Goal: Transaction & Acquisition: Download file/media

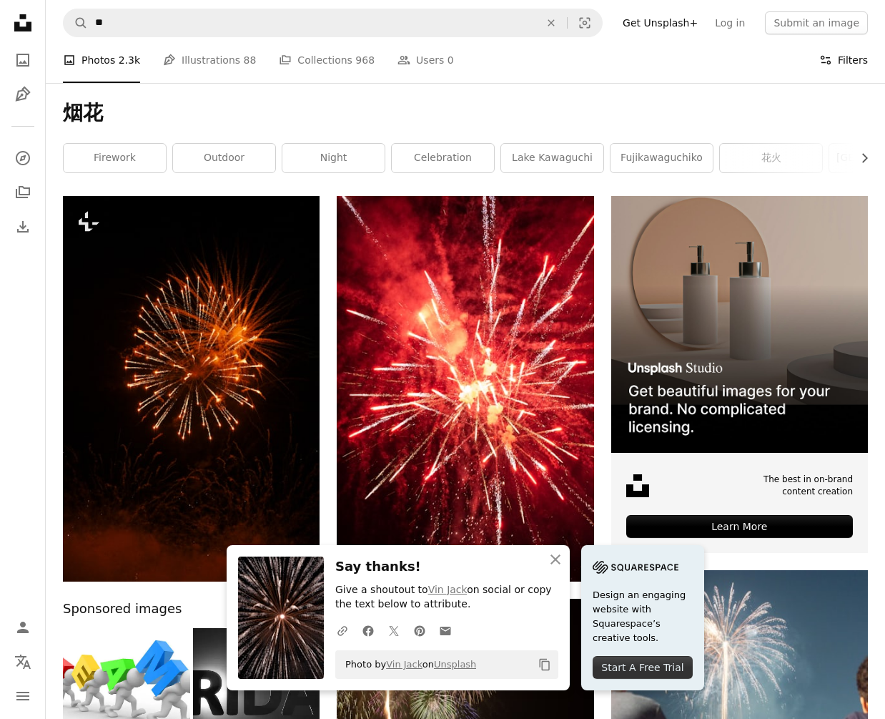
click at [822, 63] on icon "Filters" at bounding box center [825, 60] width 13 height 13
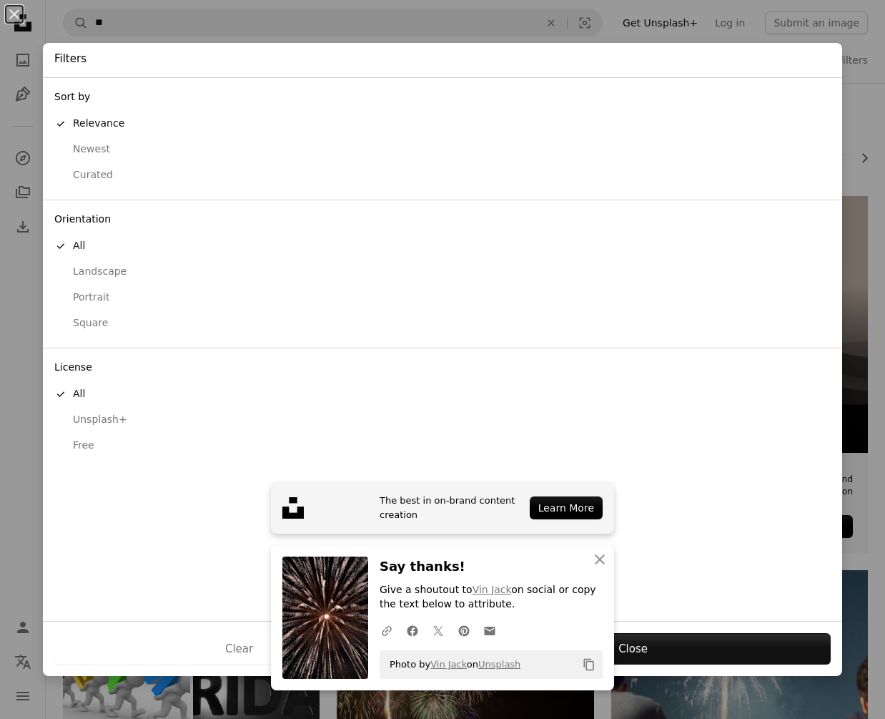
click at [84, 438] on div "Free" at bounding box center [442, 445] width 777 height 14
click at [558, 503] on div "Learn More" at bounding box center [566, 507] width 73 height 23
click at [605, 558] on icon "An X shape" at bounding box center [599, 559] width 17 height 17
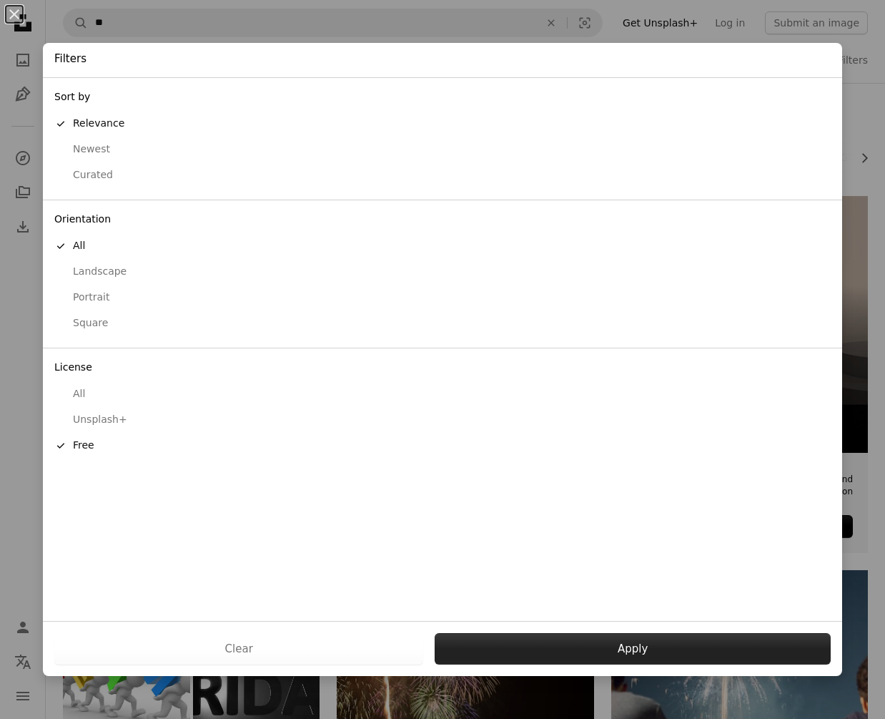
click at [488, 651] on button "Apply" at bounding box center [633, 648] width 396 height 31
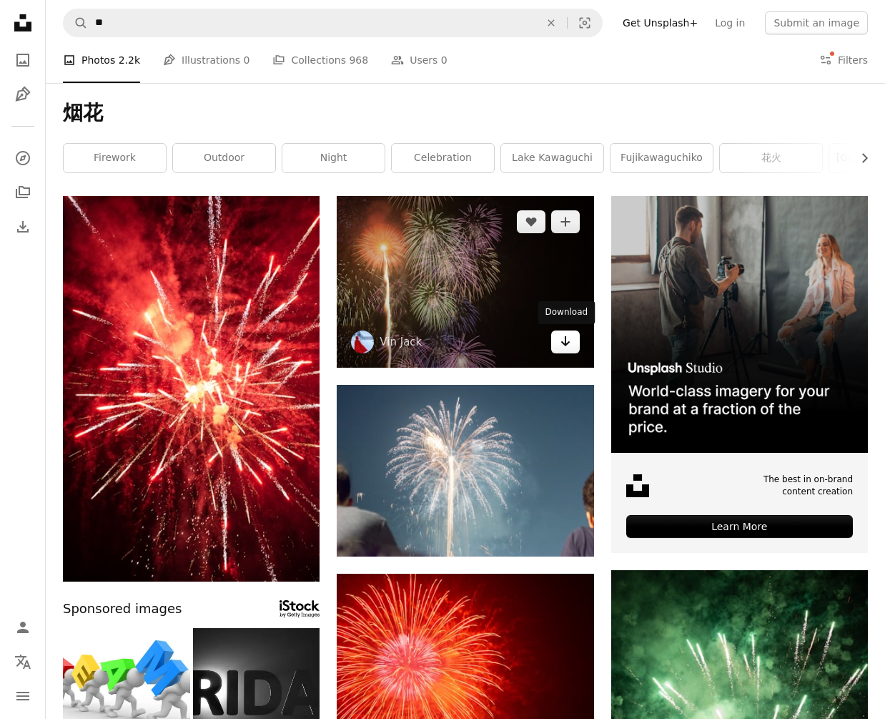
click at [567, 341] on icon "Arrow pointing down" at bounding box center [565, 341] width 11 height 17
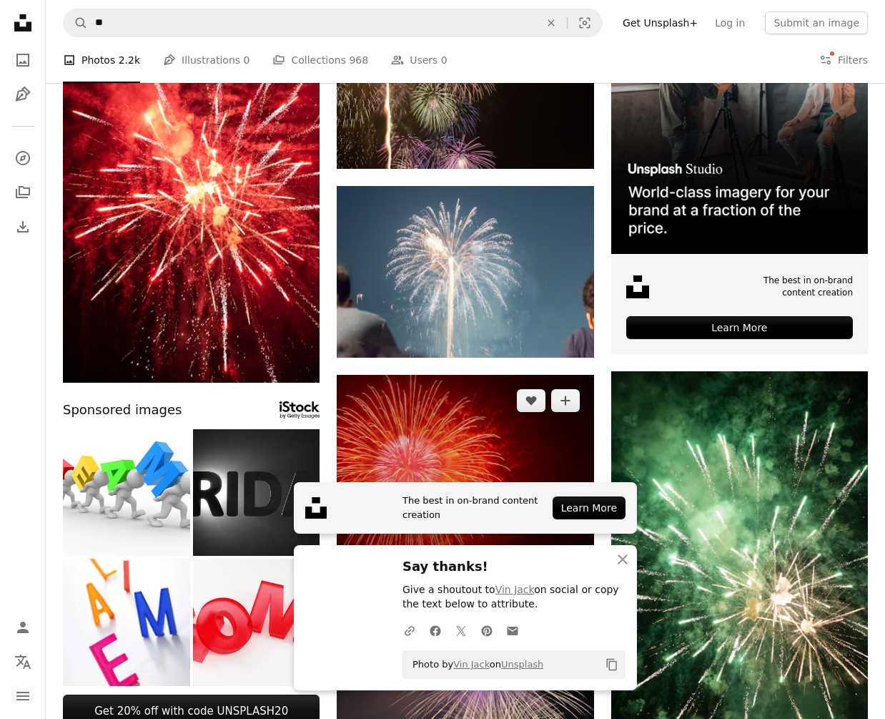
scroll to position [513, 0]
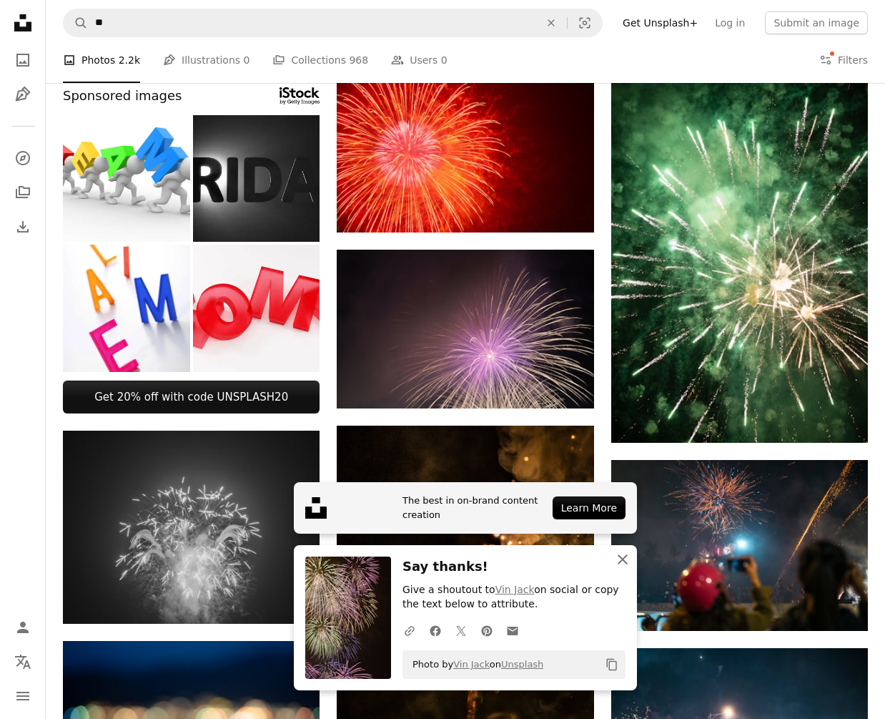
click at [619, 564] on icon "button" at bounding box center [623, 559] width 10 height 10
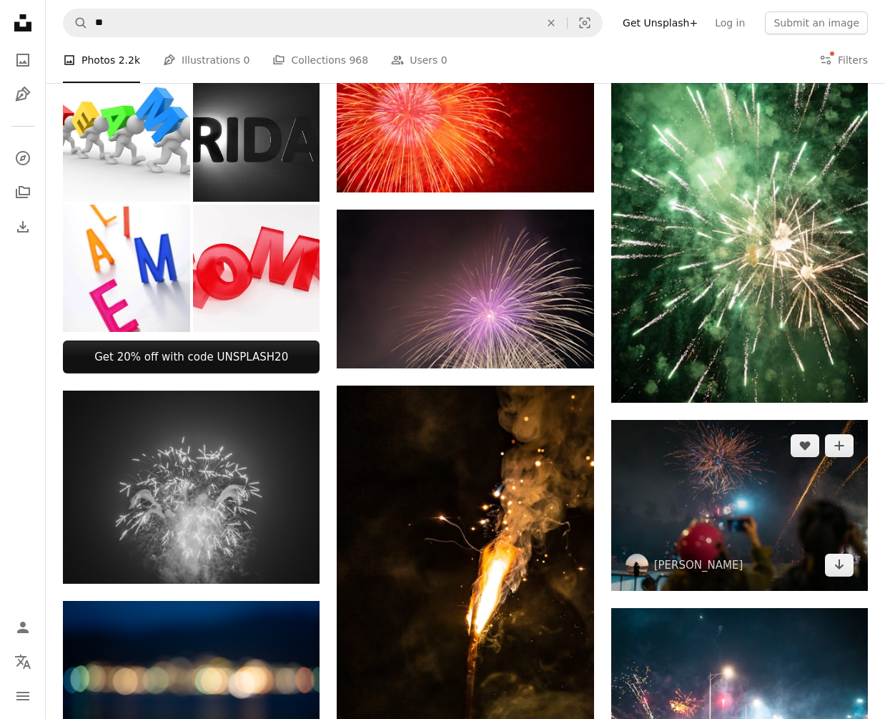
scroll to position [575, 0]
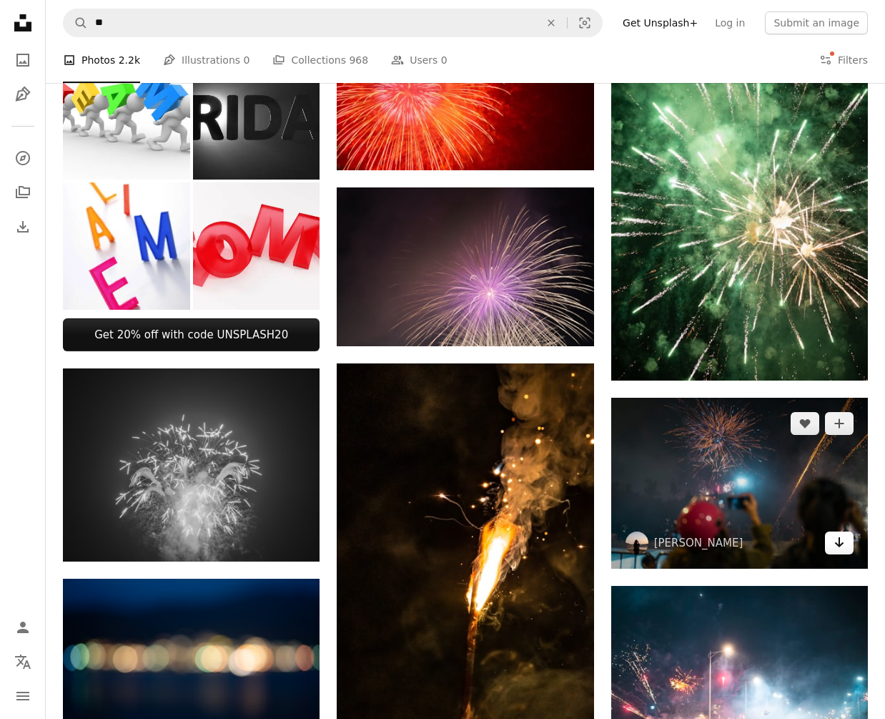
click at [842, 544] on icon "Arrow pointing down" at bounding box center [839, 541] width 11 height 17
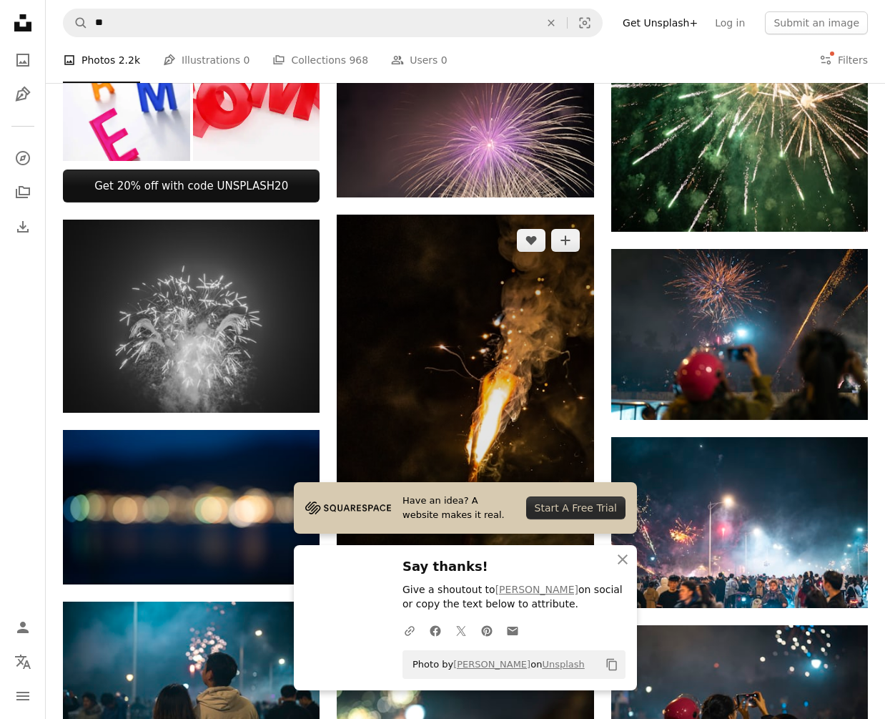
scroll to position [761, 0]
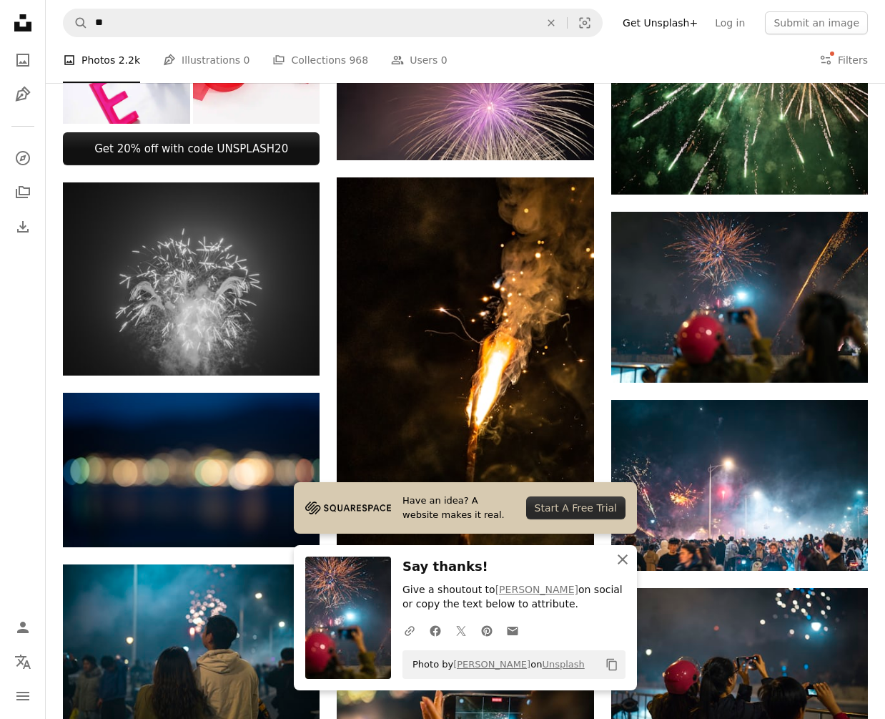
click at [630, 556] on icon "An X shape" at bounding box center [622, 559] width 17 height 17
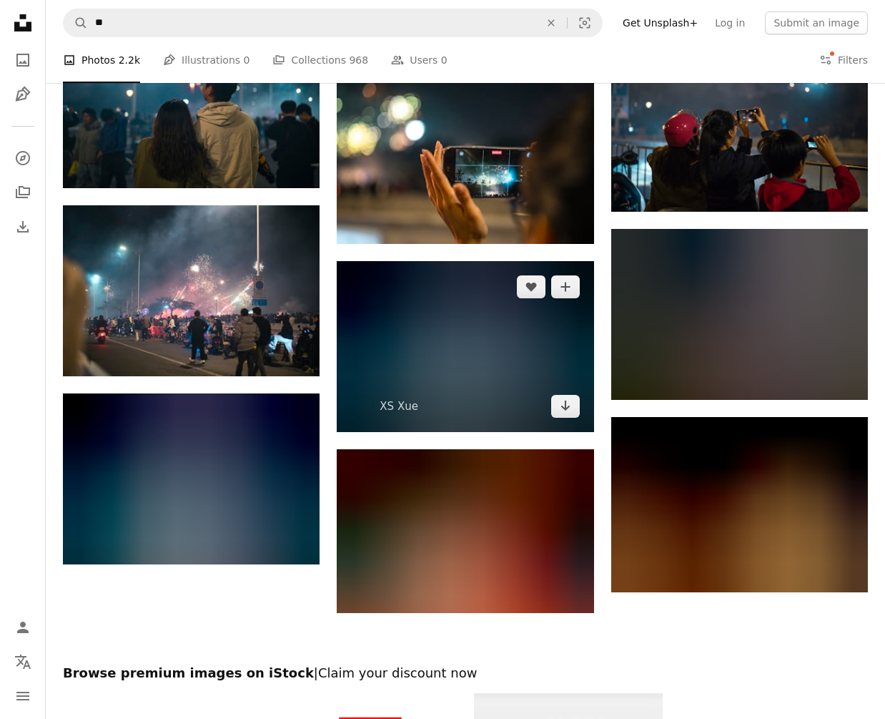
scroll to position [1330, 0]
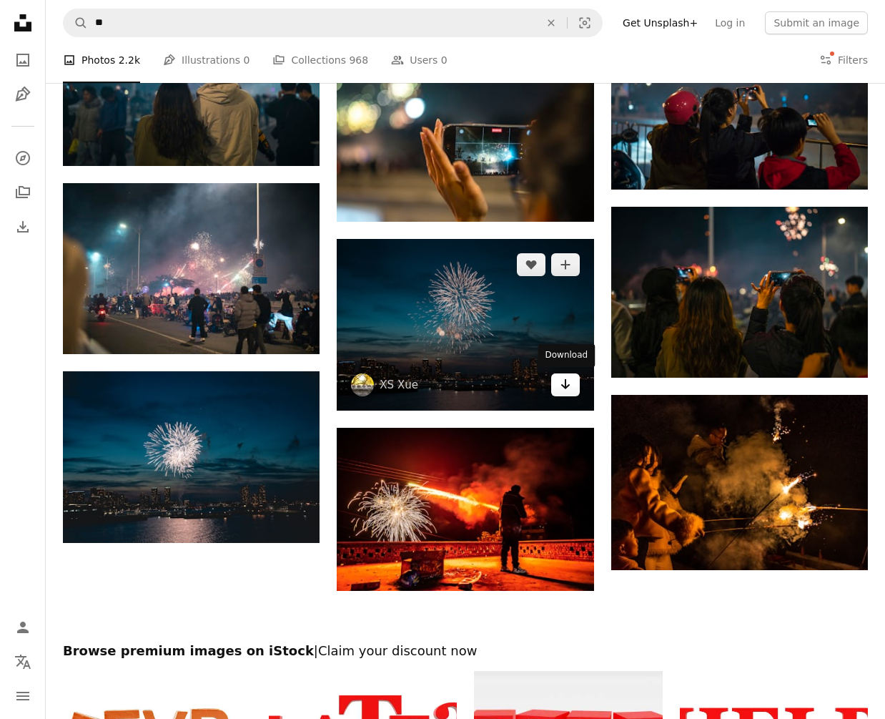
click at [569, 379] on icon "Arrow pointing down" at bounding box center [565, 383] width 11 height 17
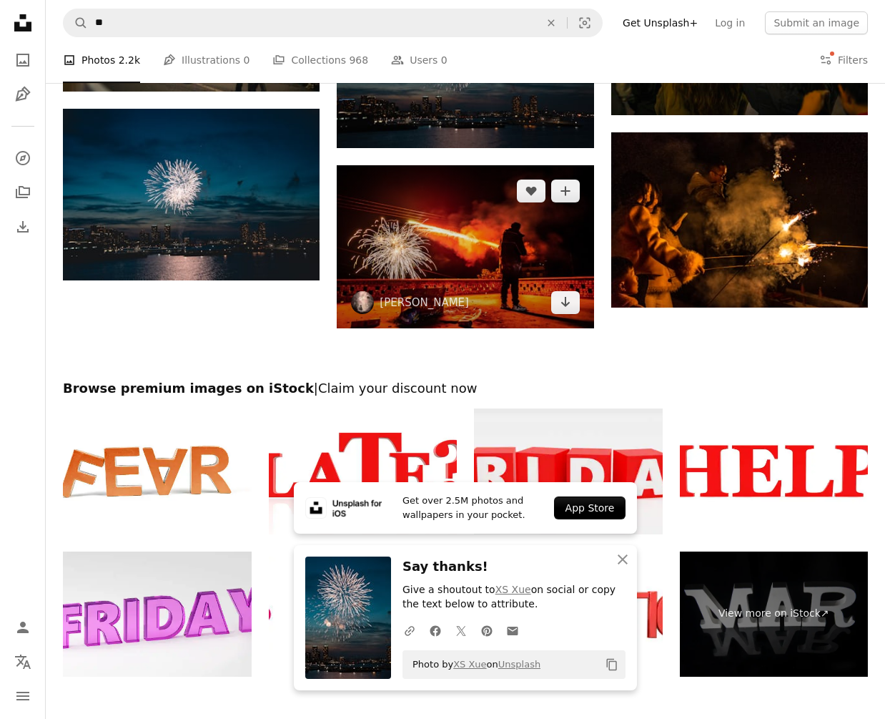
scroll to position [1660, 0]
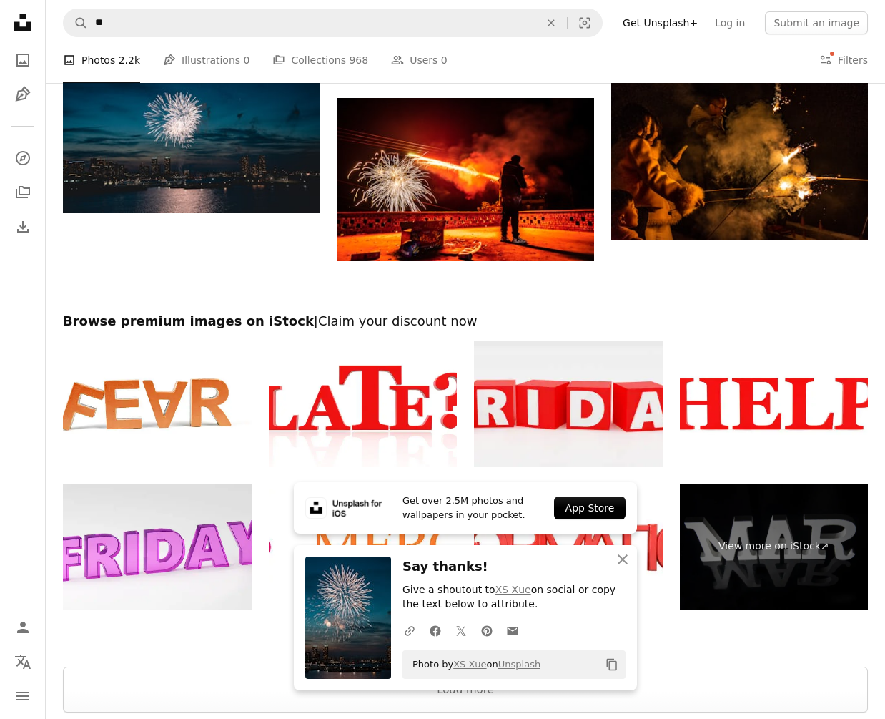
click at [469, 429] on div "View more on iStock ↗" at bounding box center [465, 475] width 805 height 268
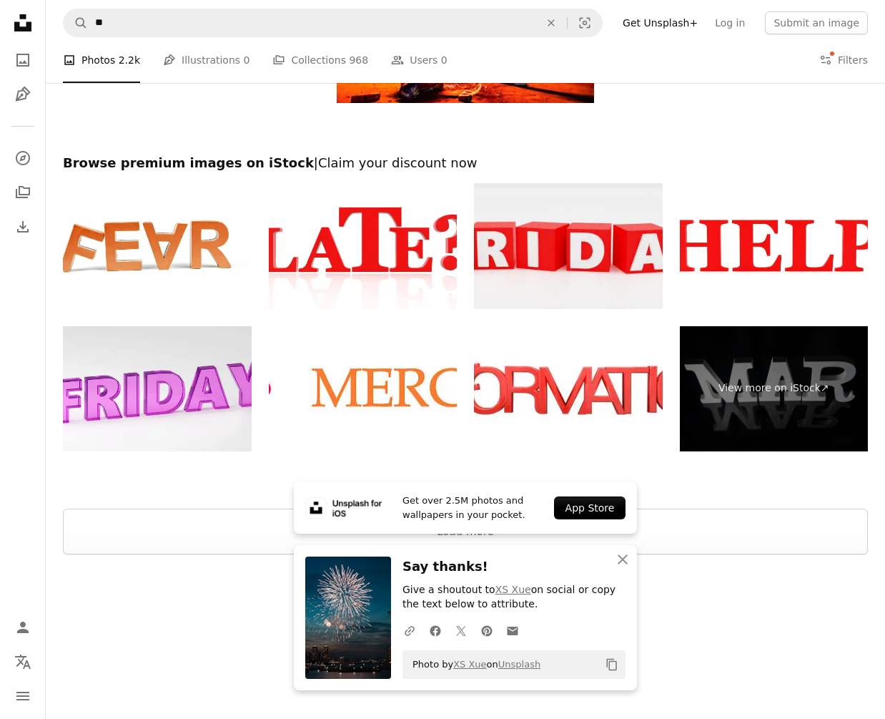
scroll to position [1816, 0]
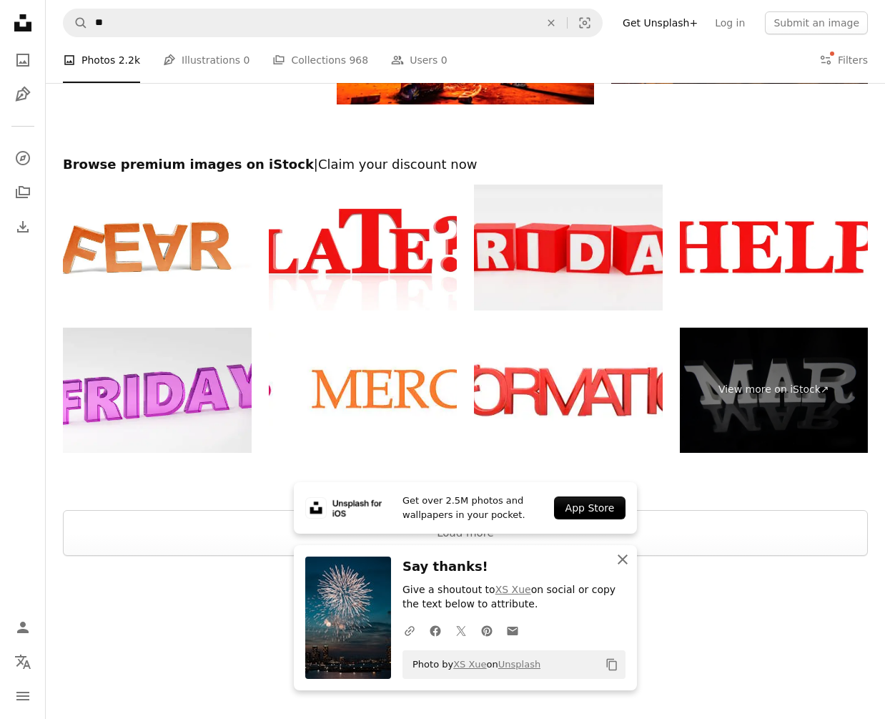
click at [615, 558] on icon "An X shape" at bounding box center [622, 559] width 17 height 17
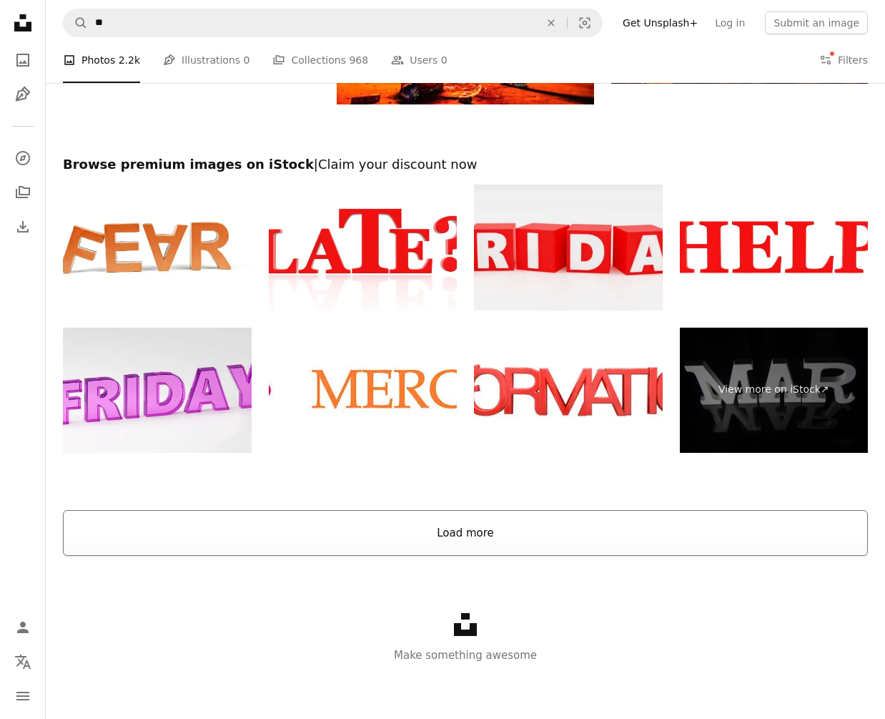
click at [610, 536] on button "Load more" at bounding box center [465, 533] width 805 height 46
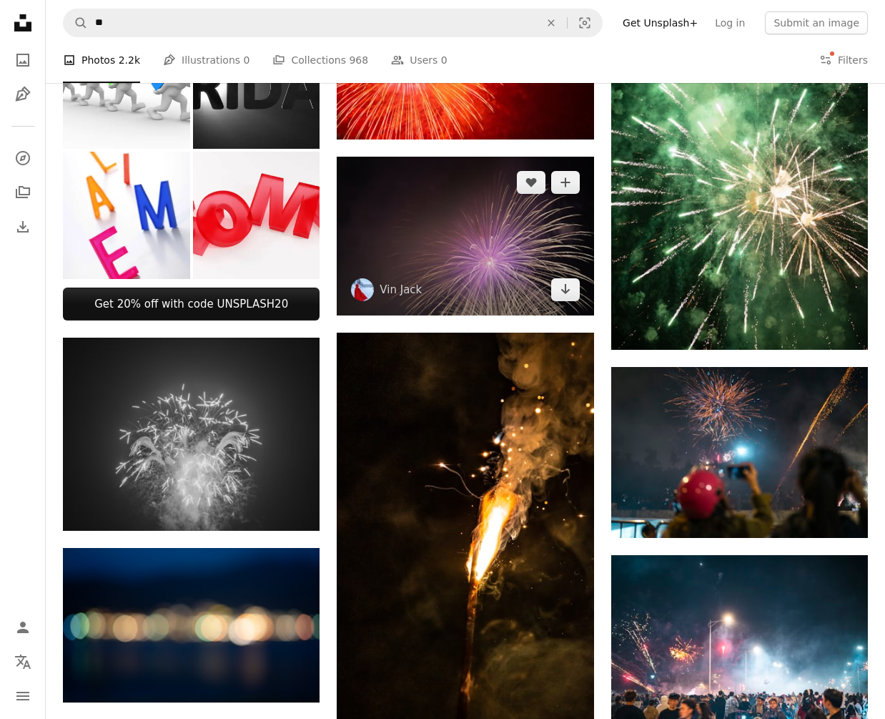
scroll to position [586, 0]
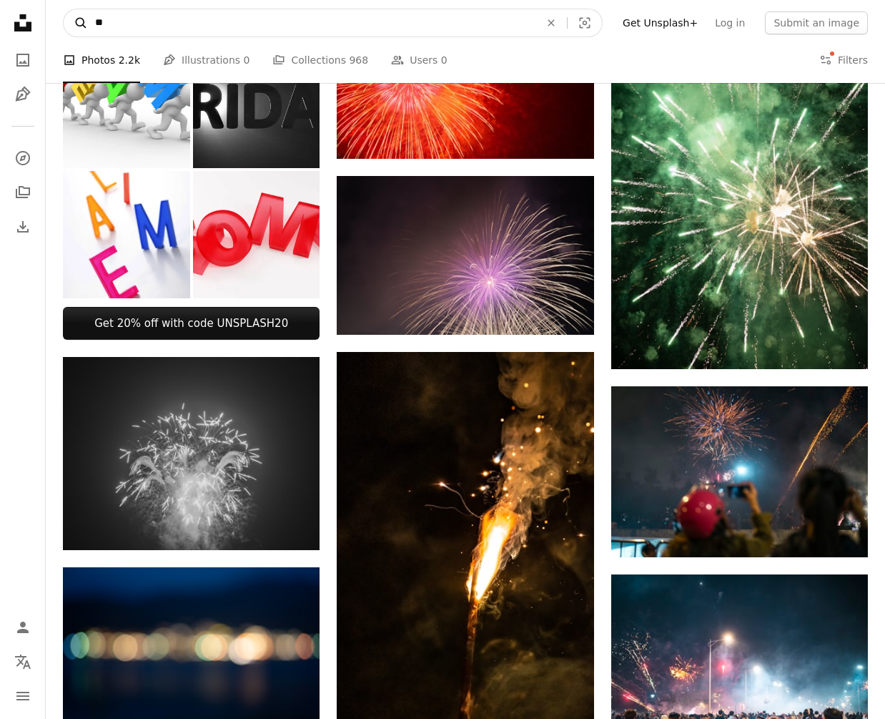
drag, startPoint x: 125, startPoint y: 22, endPoint x: 64, endPoint y: 36, distance: 62.3
click at [64, 36] on form "A magnifying glass ** An X shape Visual search" at bounding box center [333, 23] width 540 height 29
type input "**"
click at [76, 23] on button "A magnifying glass" at bounding box center [76, 22] width 24 height 27
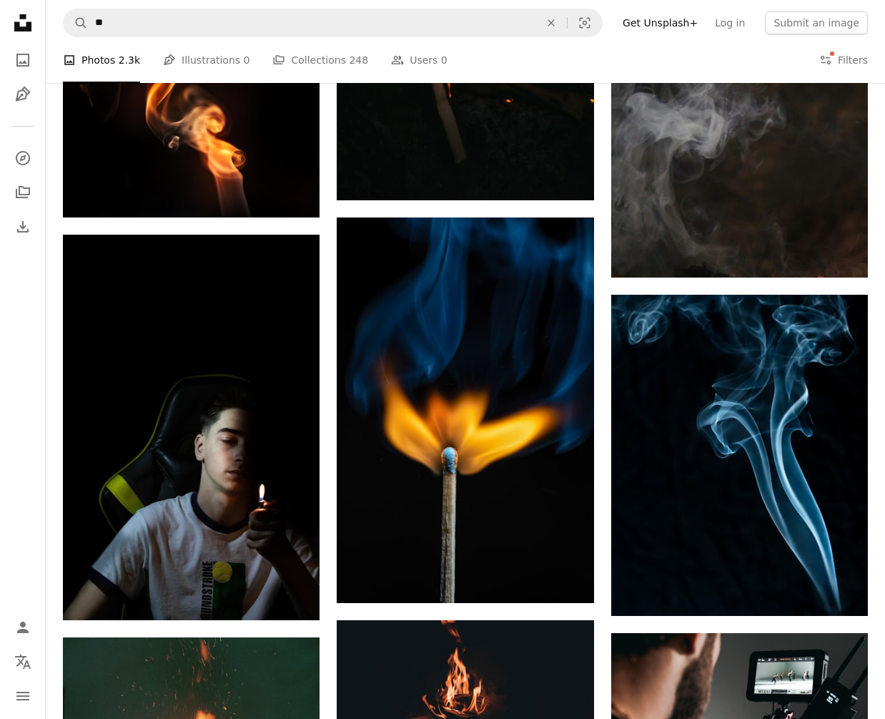
scroll to position [4818, 0]
